Goal: Information Seeking & Learning: Find specific page/section

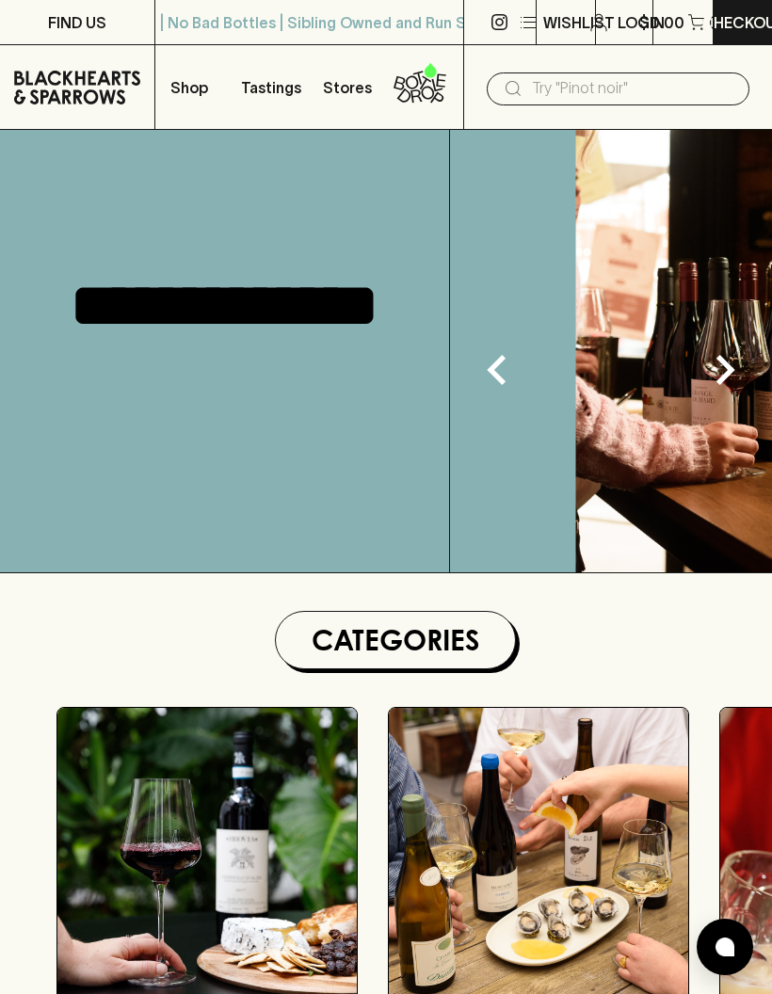
click at [653, 22] on p "$0.00" at bounding box center [661, 22] width 45 height 23
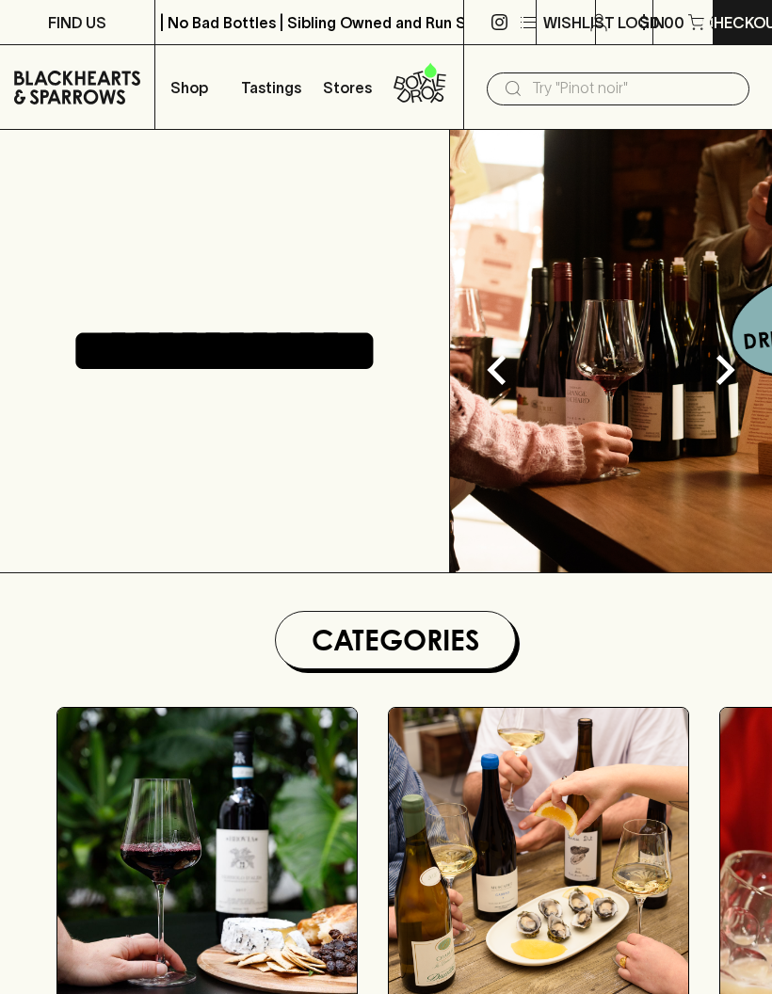
click at [655, 95] on input "text" at bounding box center [633, 88] width 202 height 30
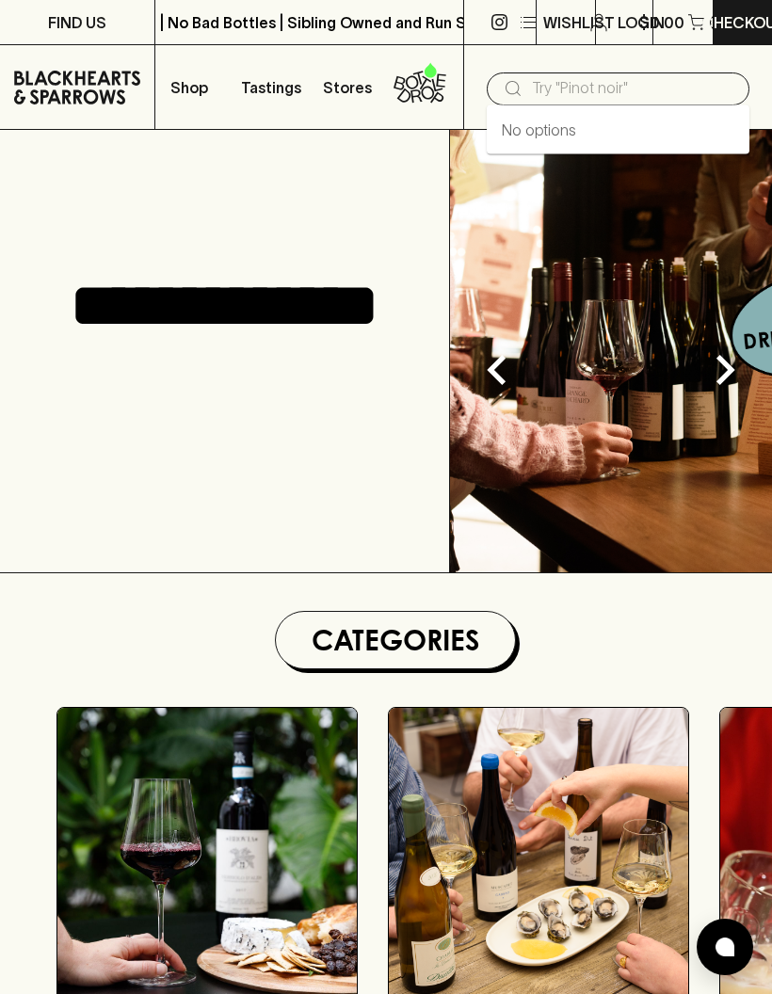
click at [605, 97] on input "text" at bounding box center [633, 88] width 202 height 30
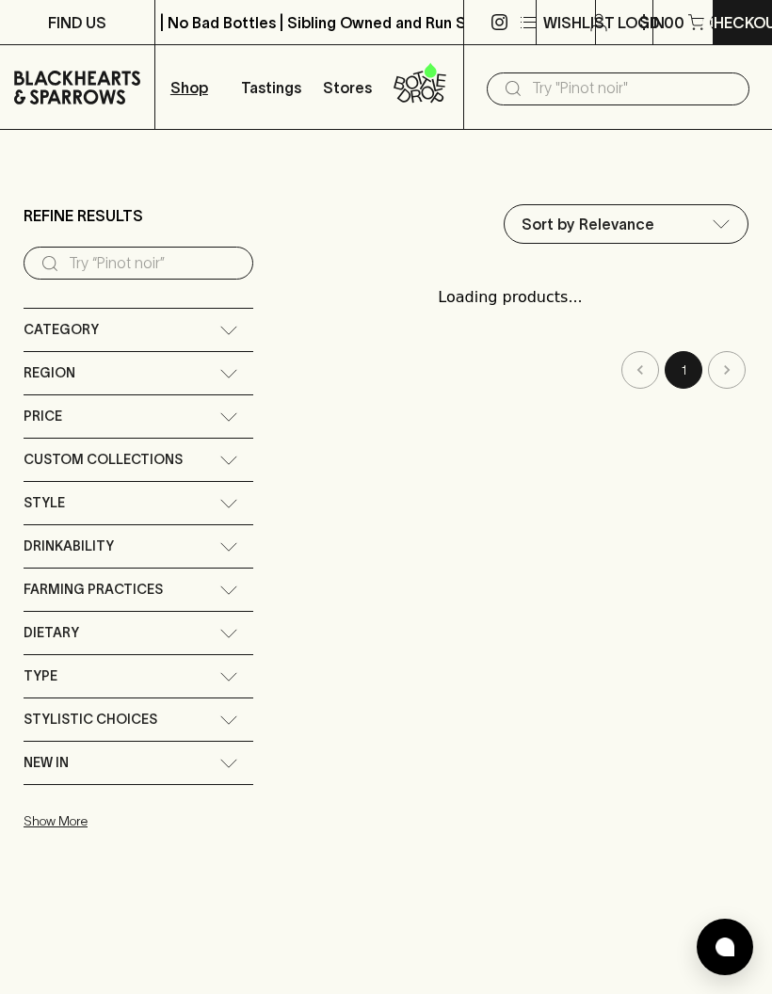
click at [628, 91] on input "text" at bounding box center [633, 88] width 202 height 30
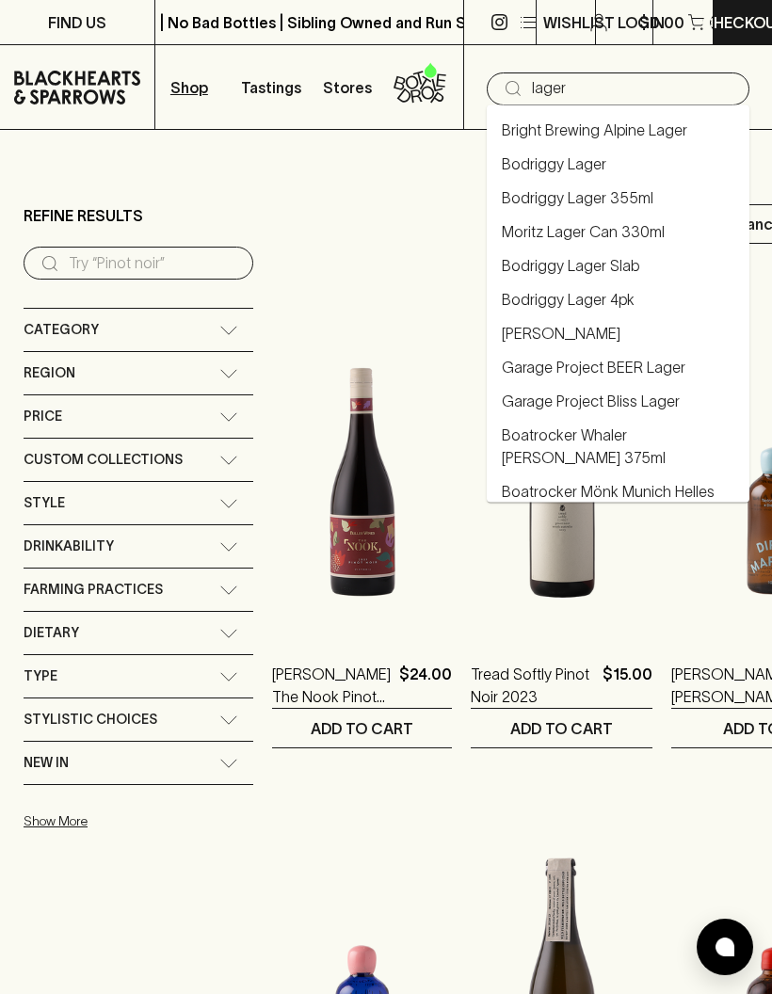
type input "lager"
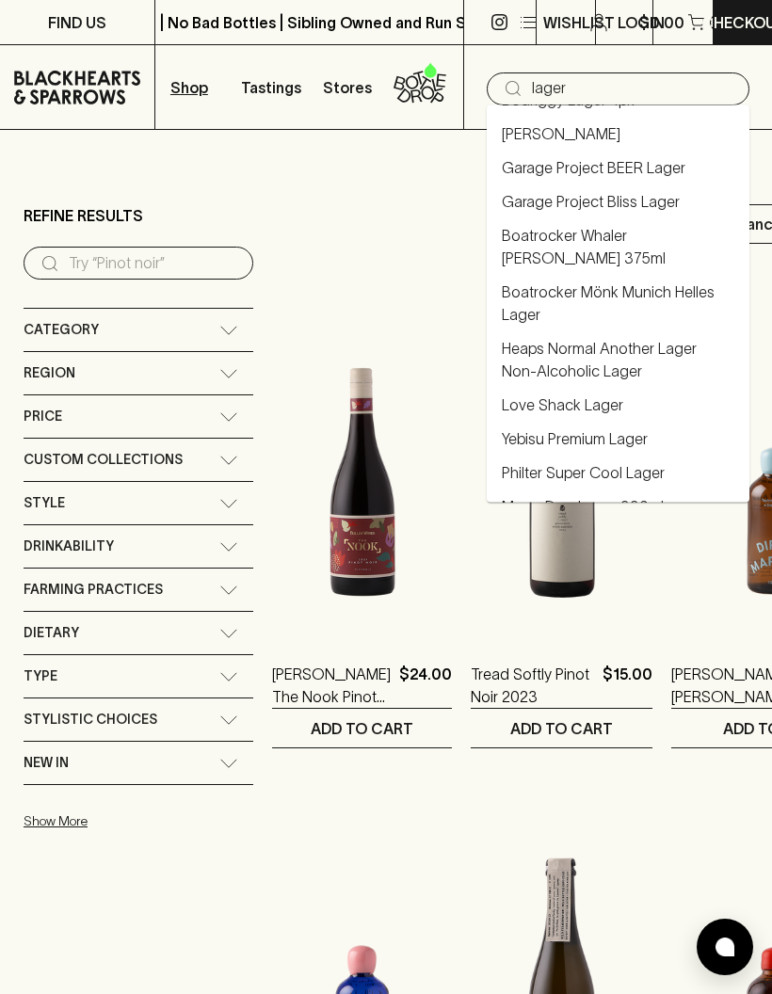
scroll to position [208, 0]
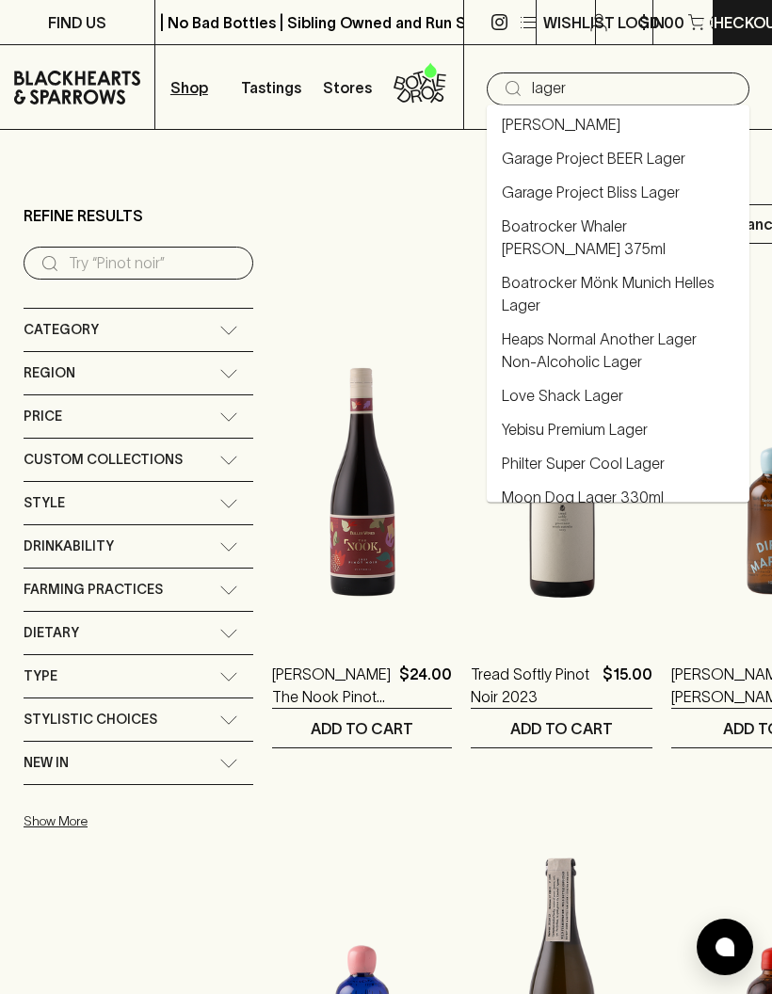
click at [583, 401] on link "Love Shack Lager" at bounding box center [562, 396] width 121 height 23
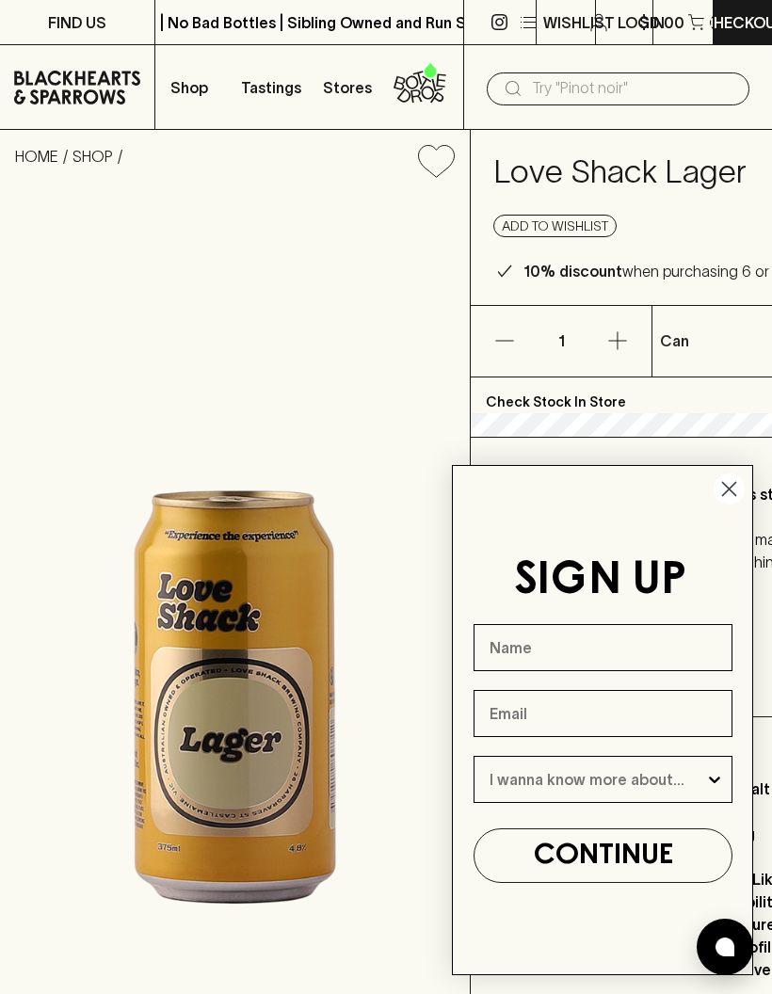
click at [726, 490] on circle "Close dialog" at bounding box center [729, 489] width 31 height 31
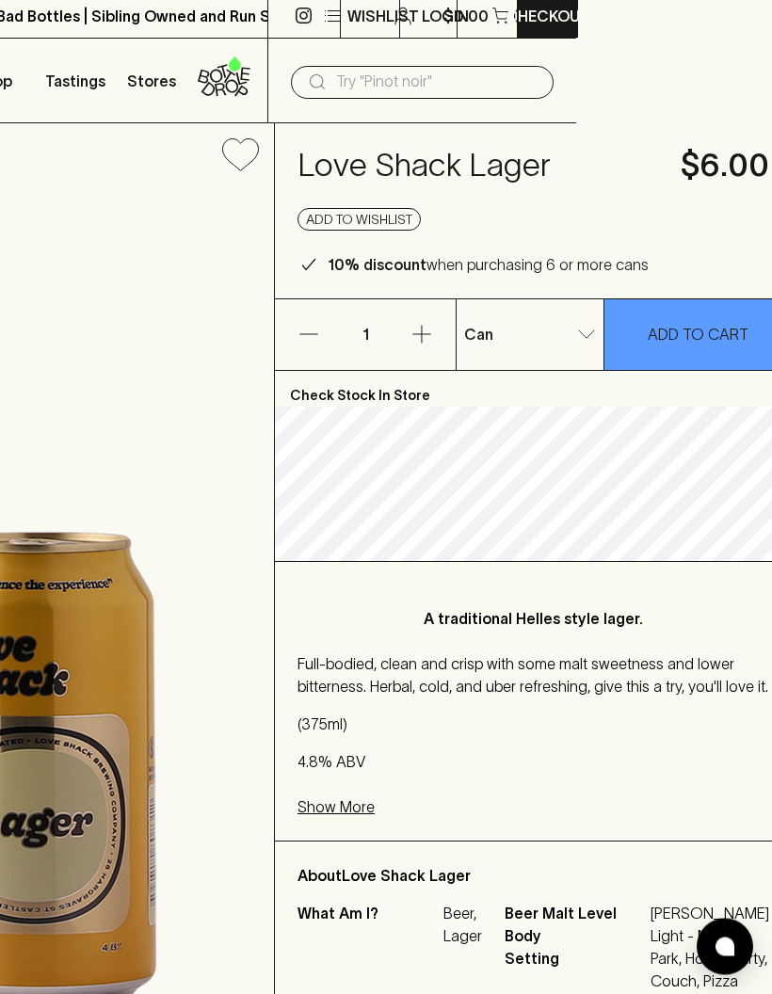
scroll to position [0, 196]
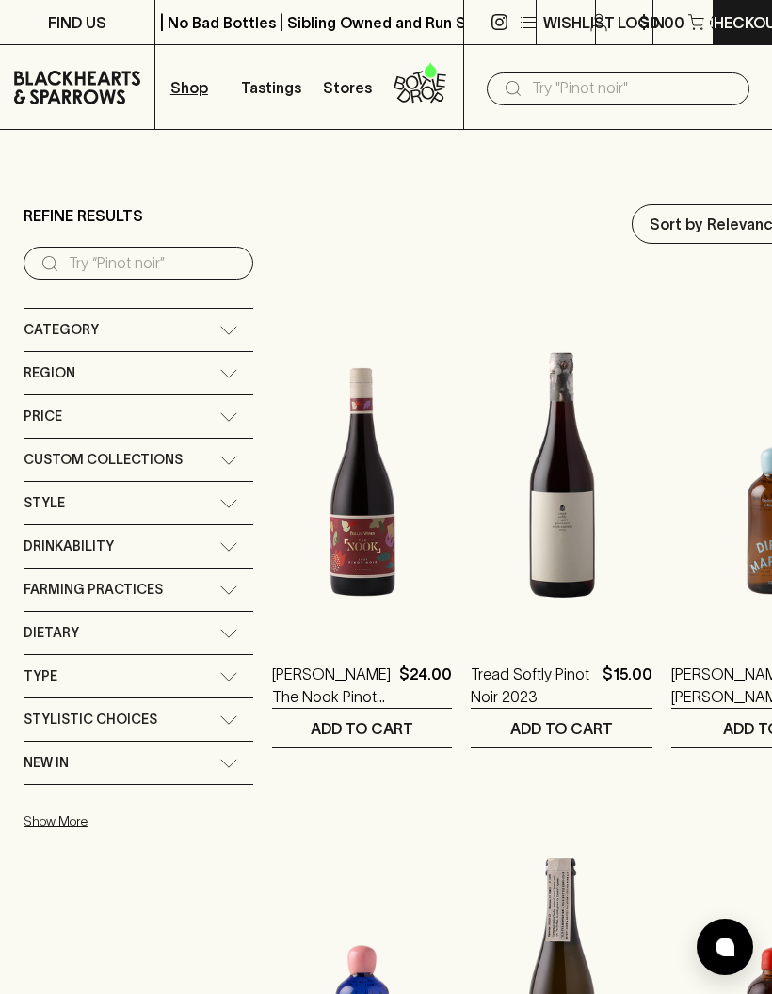
click at [647, 85] on input "text" at bounding box center [633, 88] width 202 height 30
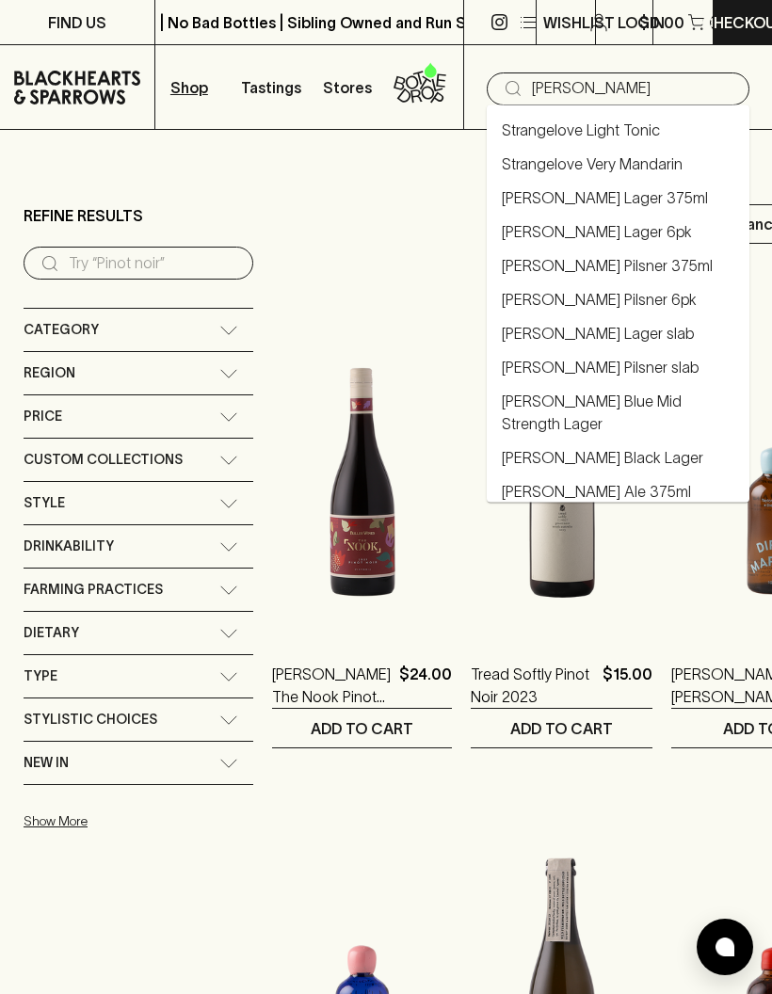
type input "[PERSON_NAME]"
click at [652, 208] on link "[PERSON_NAME] Lager 375ml" at bounding box center [605, 197] width 206 height 23
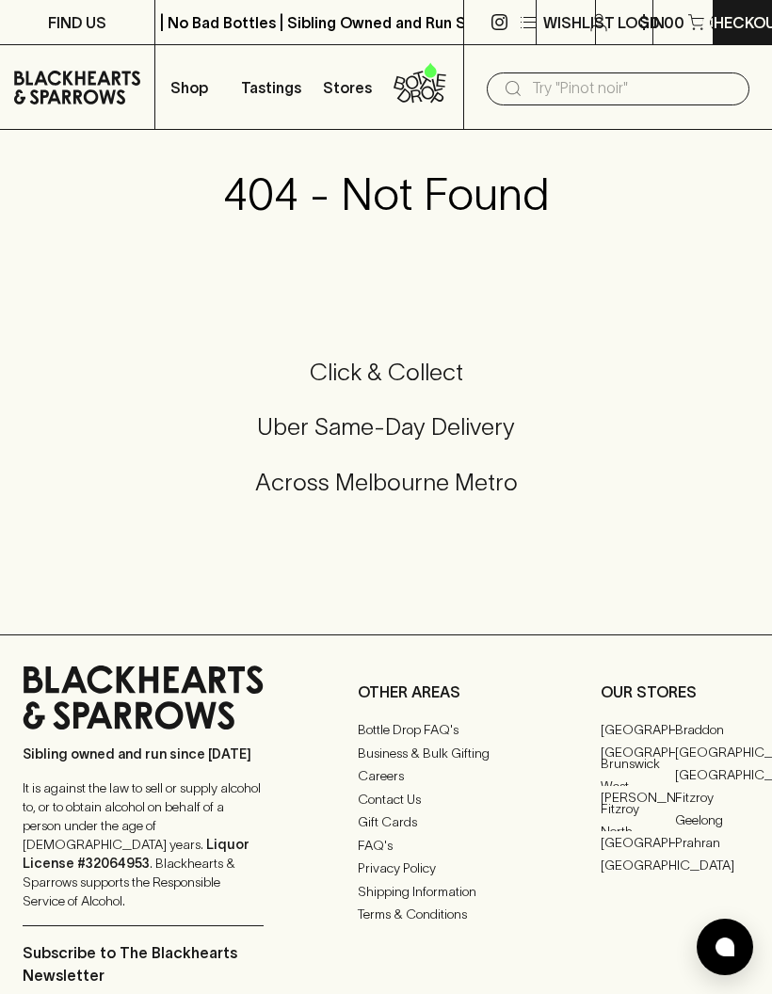
click at [39, 11] on link "FIND US" at bounding box center [77, 22] width 154 height 44
click at [678, 97] on input "text" at bounding box center [633, 88] width 202 height 30
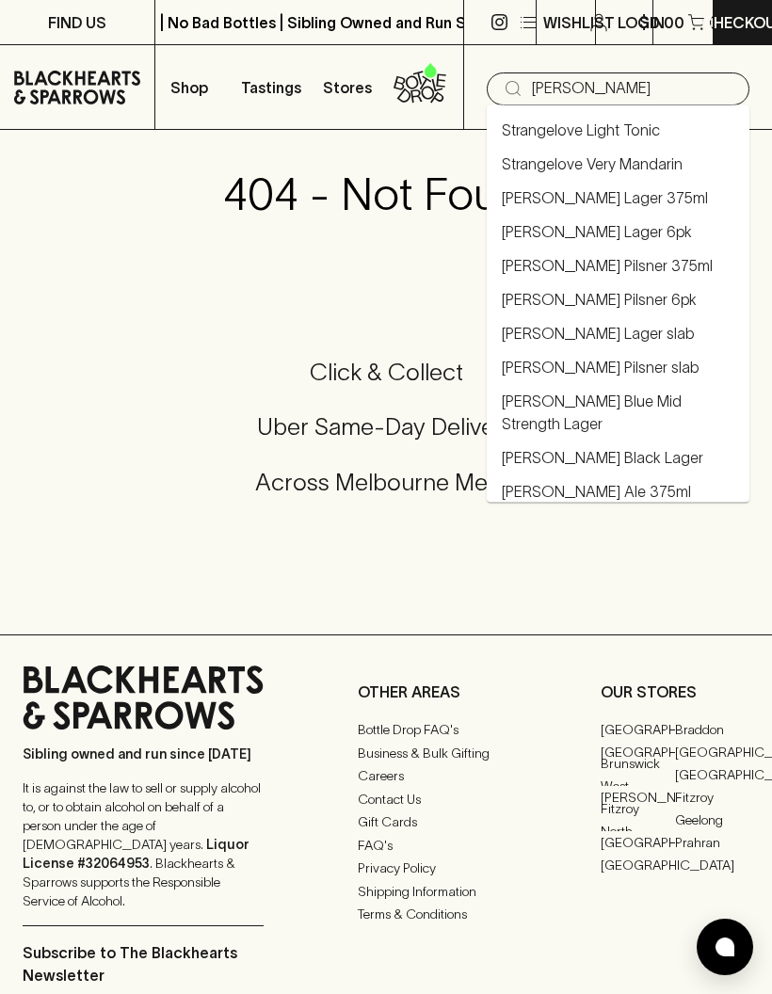
click at [612, 240] on link "[PERSON_NAME] Lager 6pk" at bounding box center [597, 231] width 190 height 23
type input "[PERSON_NAME] Lager 6pk"
